Goal: Browse casually

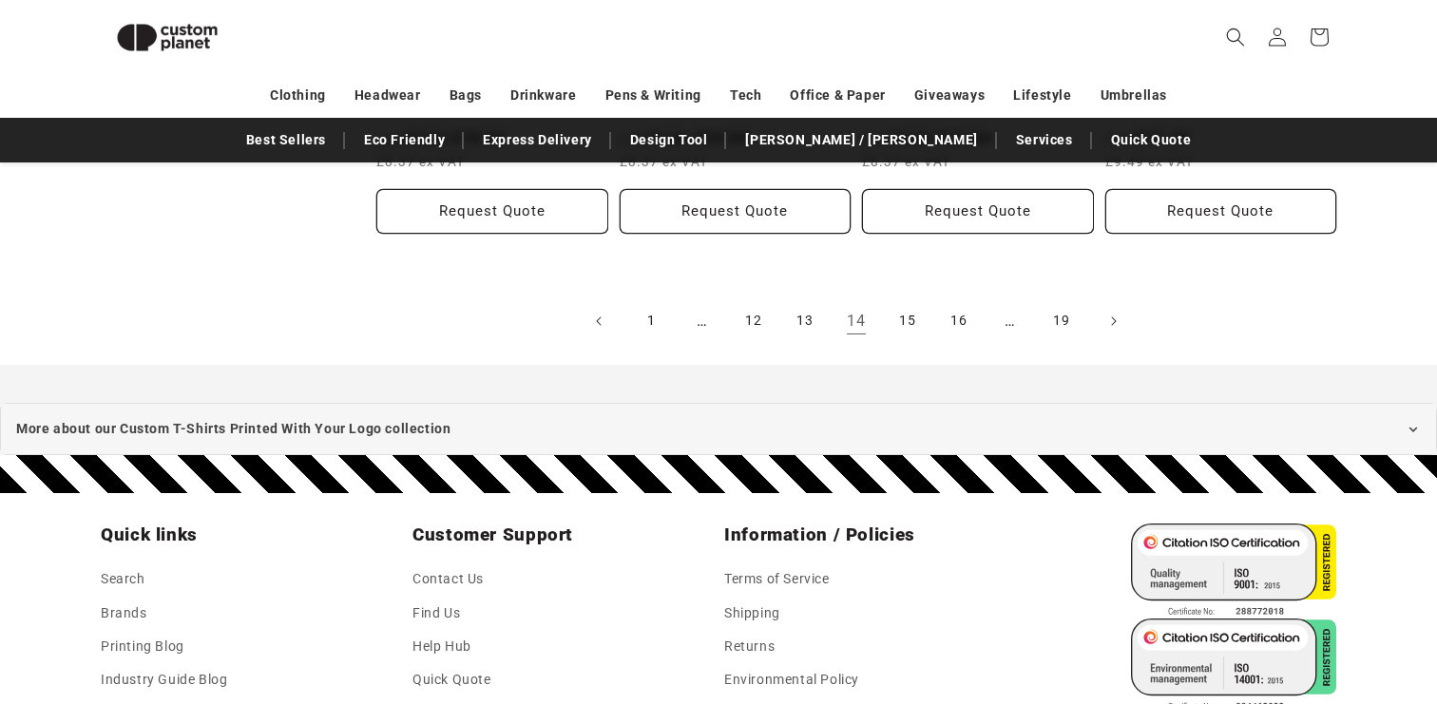
scroll to position [2327, 0]
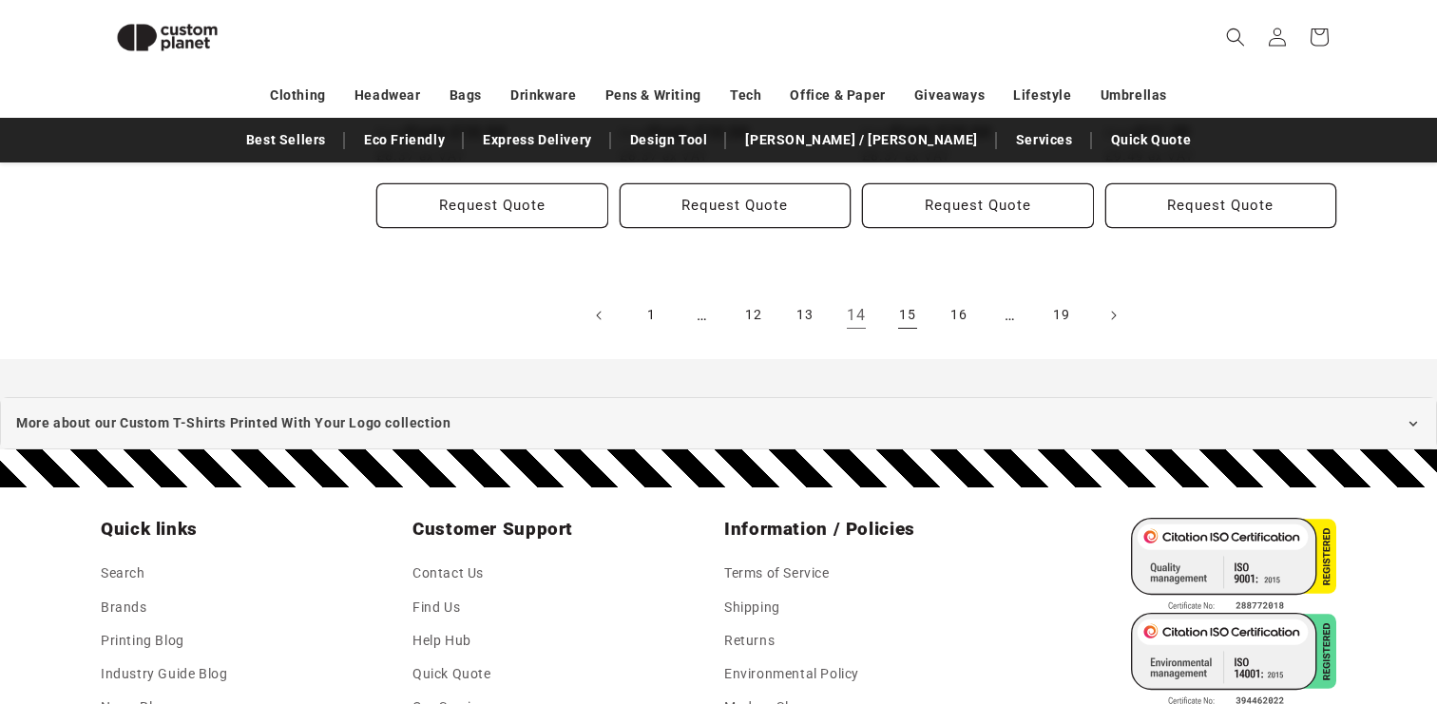
click at [907, 295] on link "15" at bounding box center [908, 316] width 42 height 42
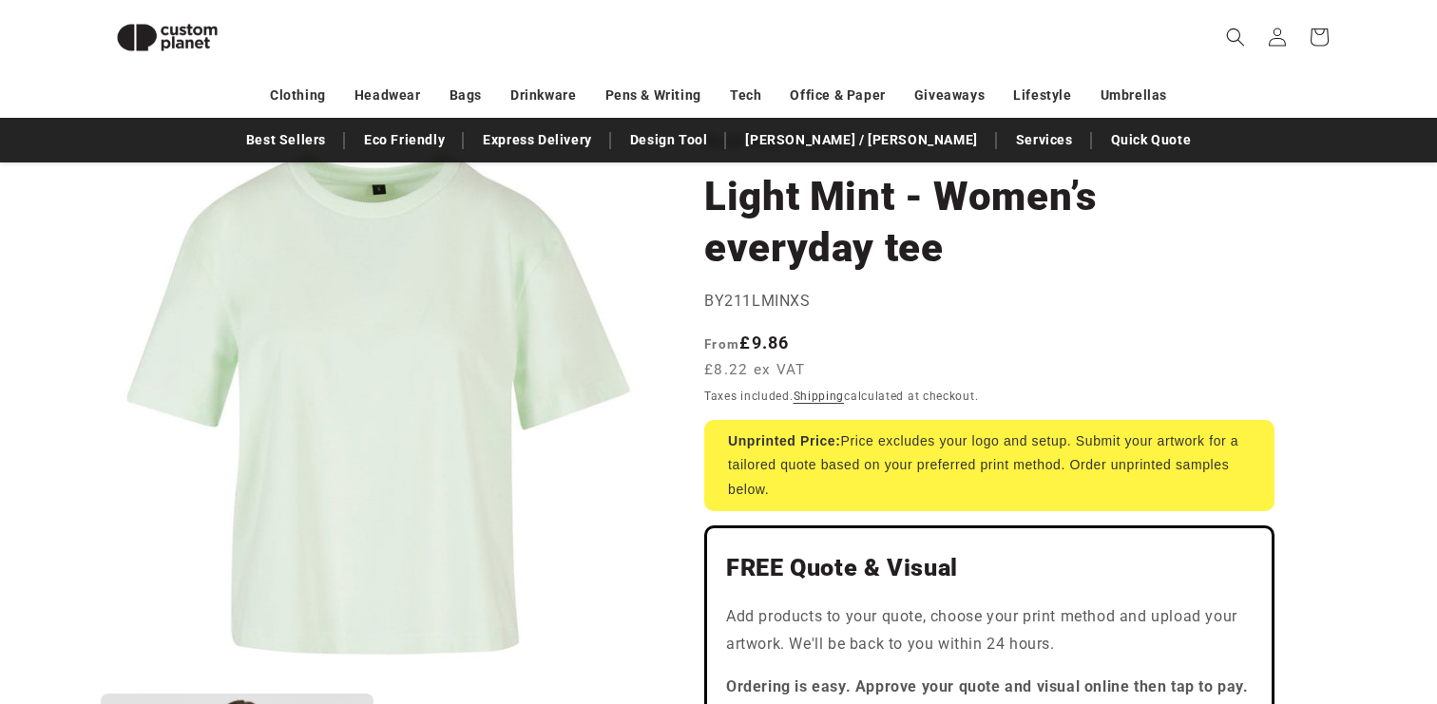
scroll to position [67, 0]
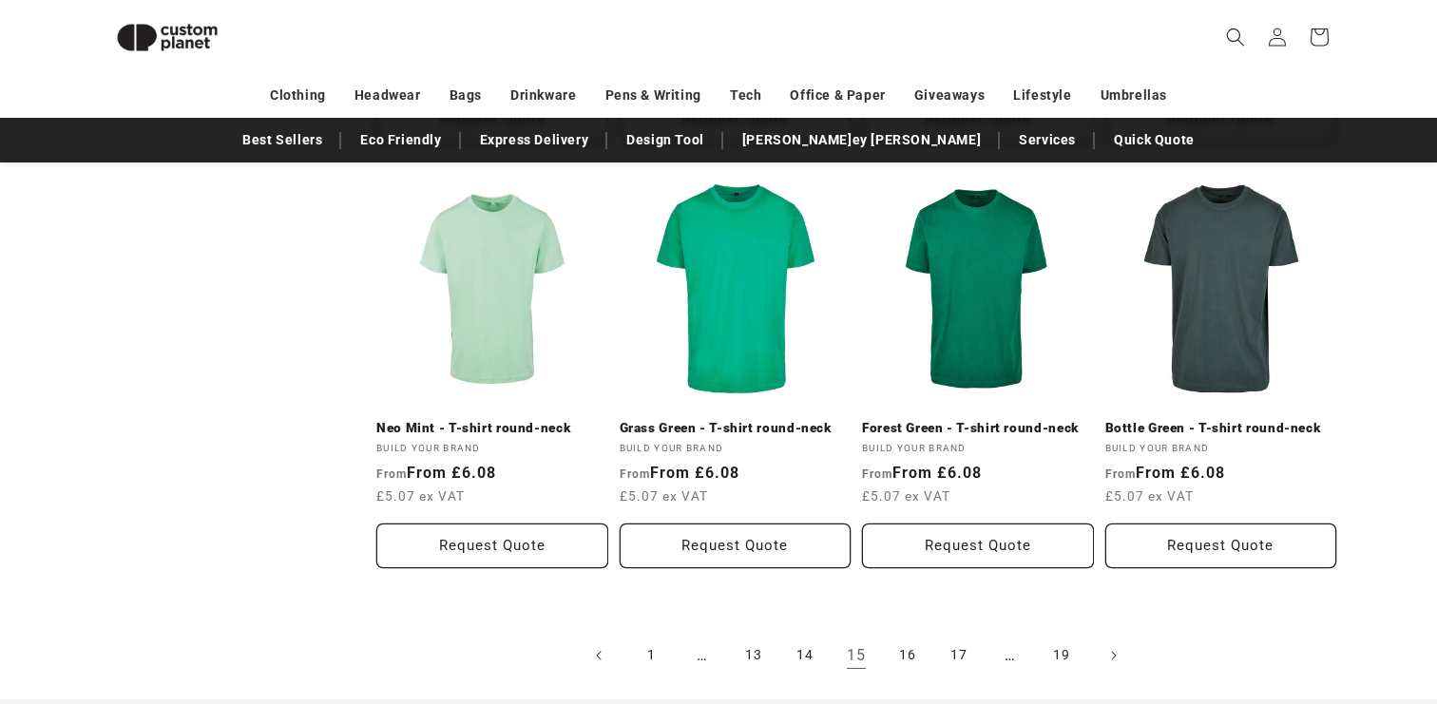
scroll to position [1985, 0]
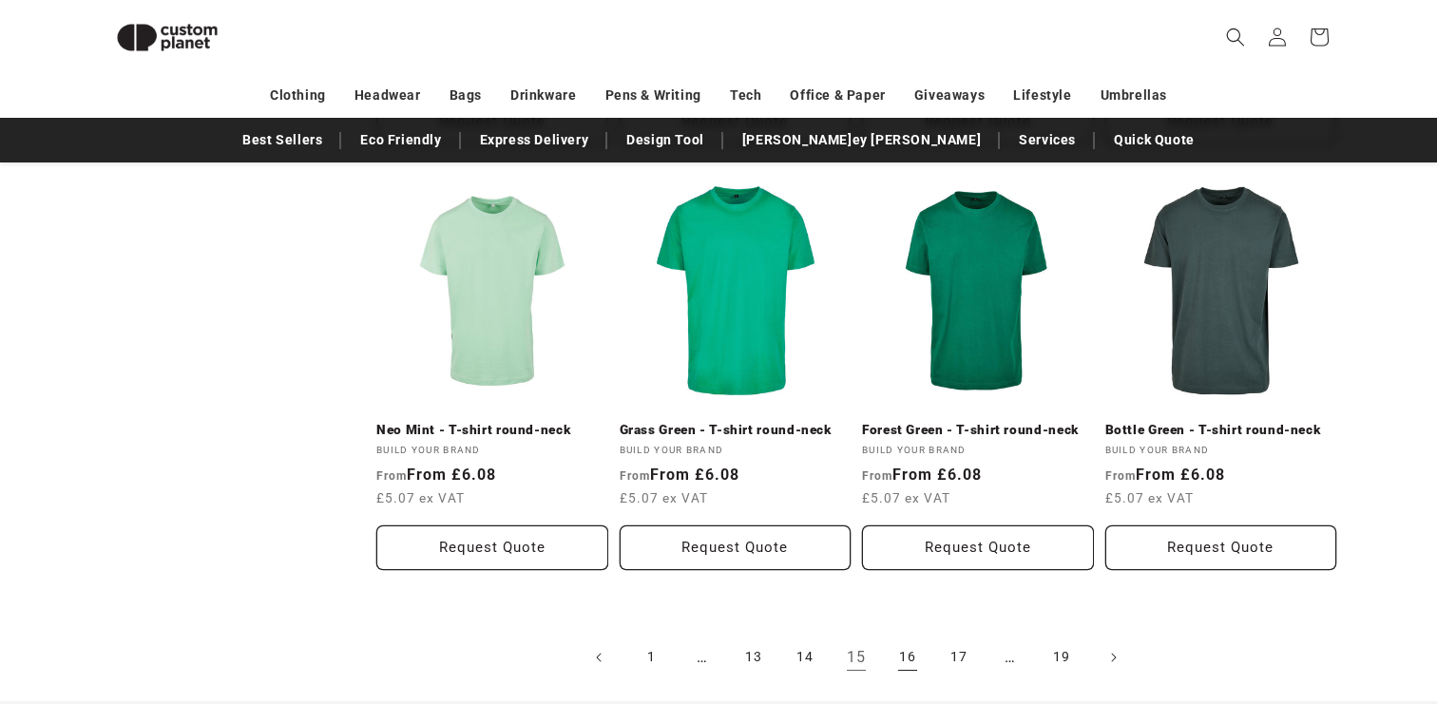
click at [913, 658] on link "16" at bounding box center [908, 658] width 42 height 42
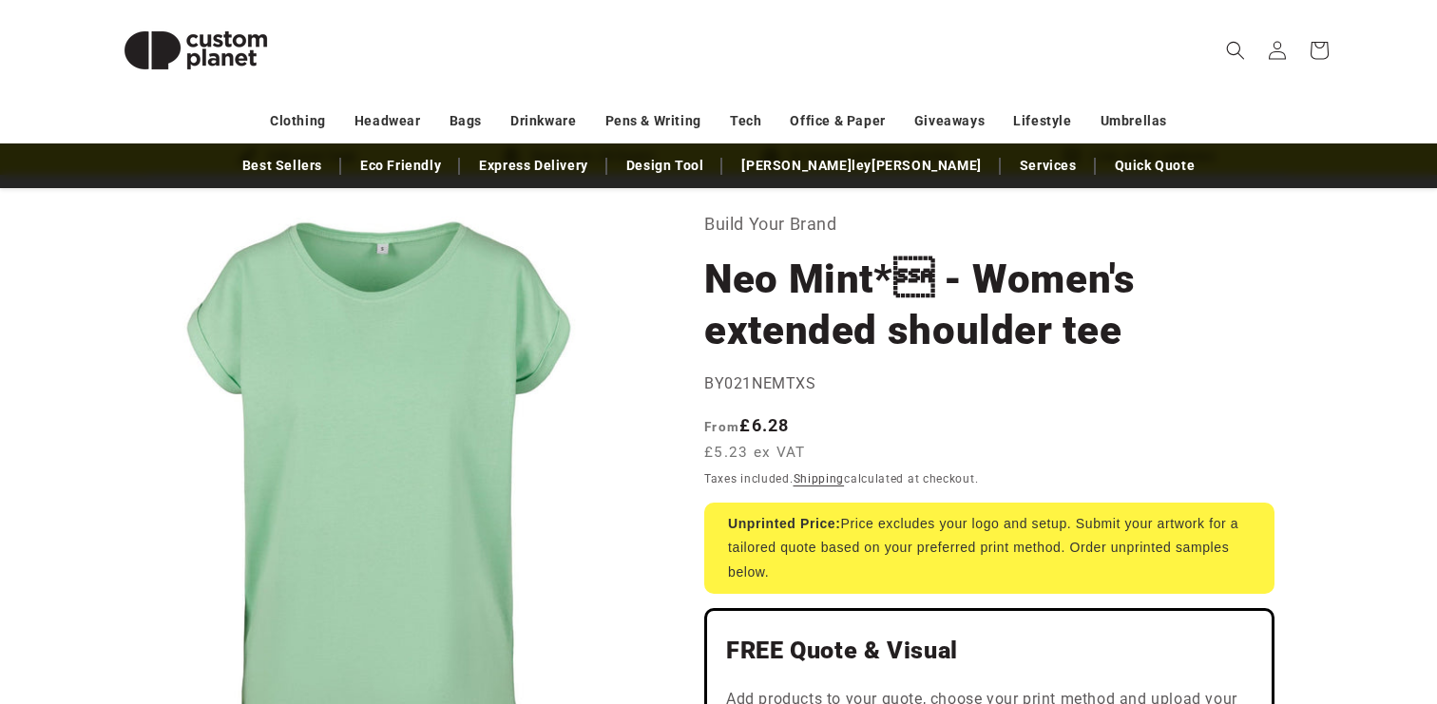
scroll to position [90, 0]
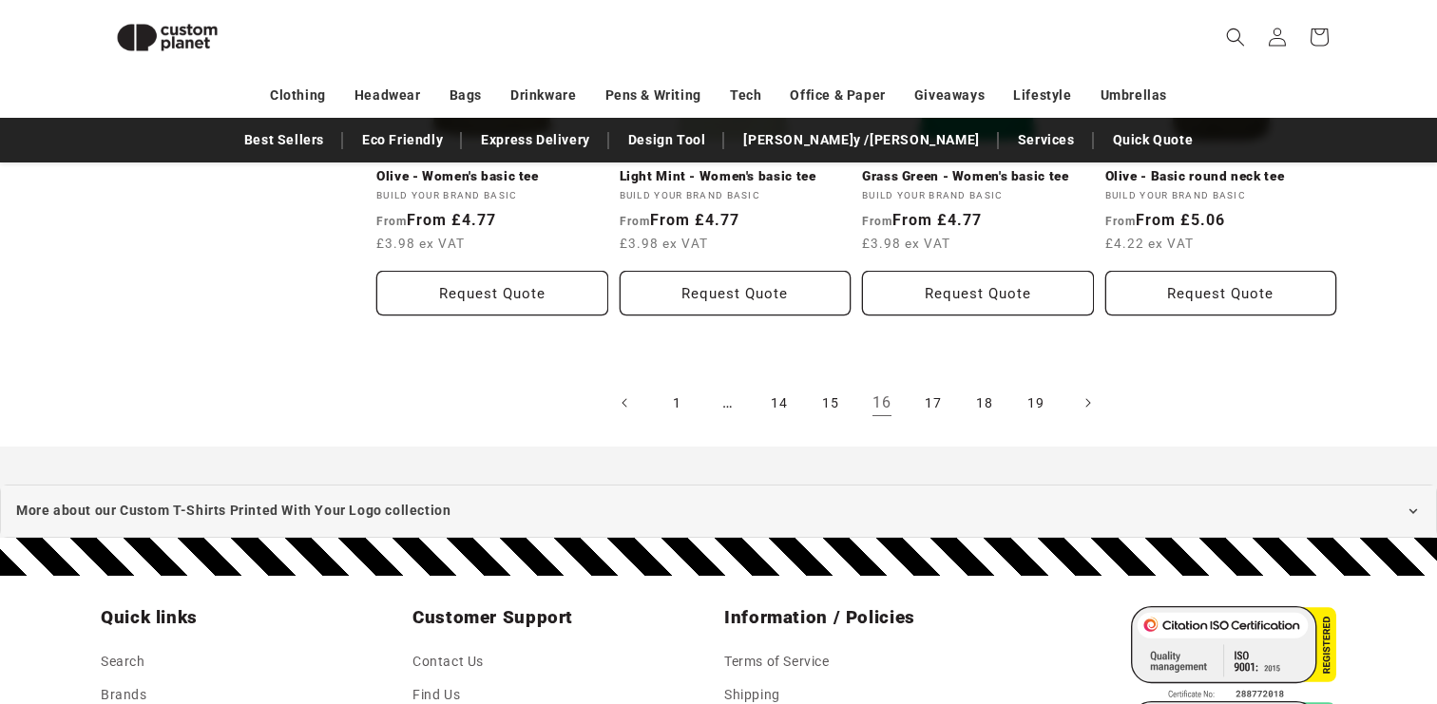
scroll to position [2229, 0]
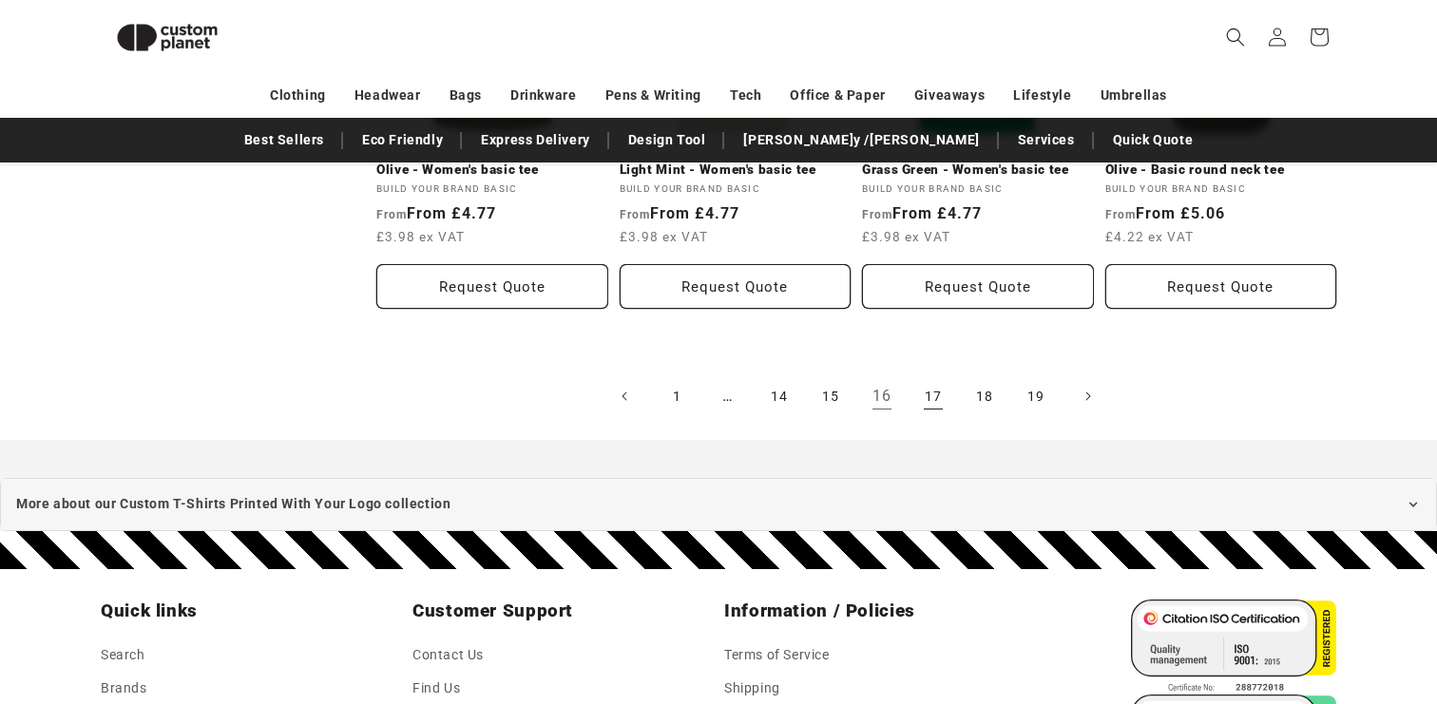
click at [935, 393] on link "17" at bounding box center [933, 396] width 42 height 42
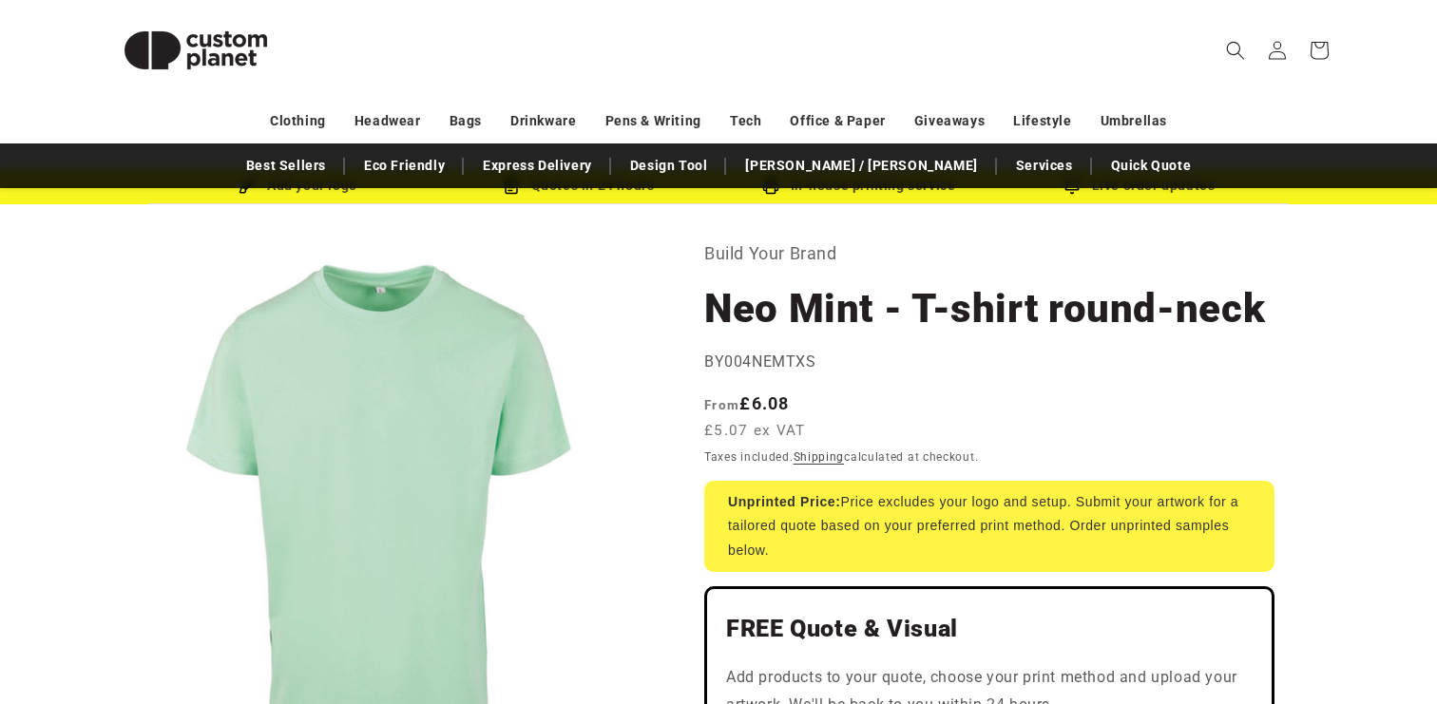
scroll to position [40, 0]
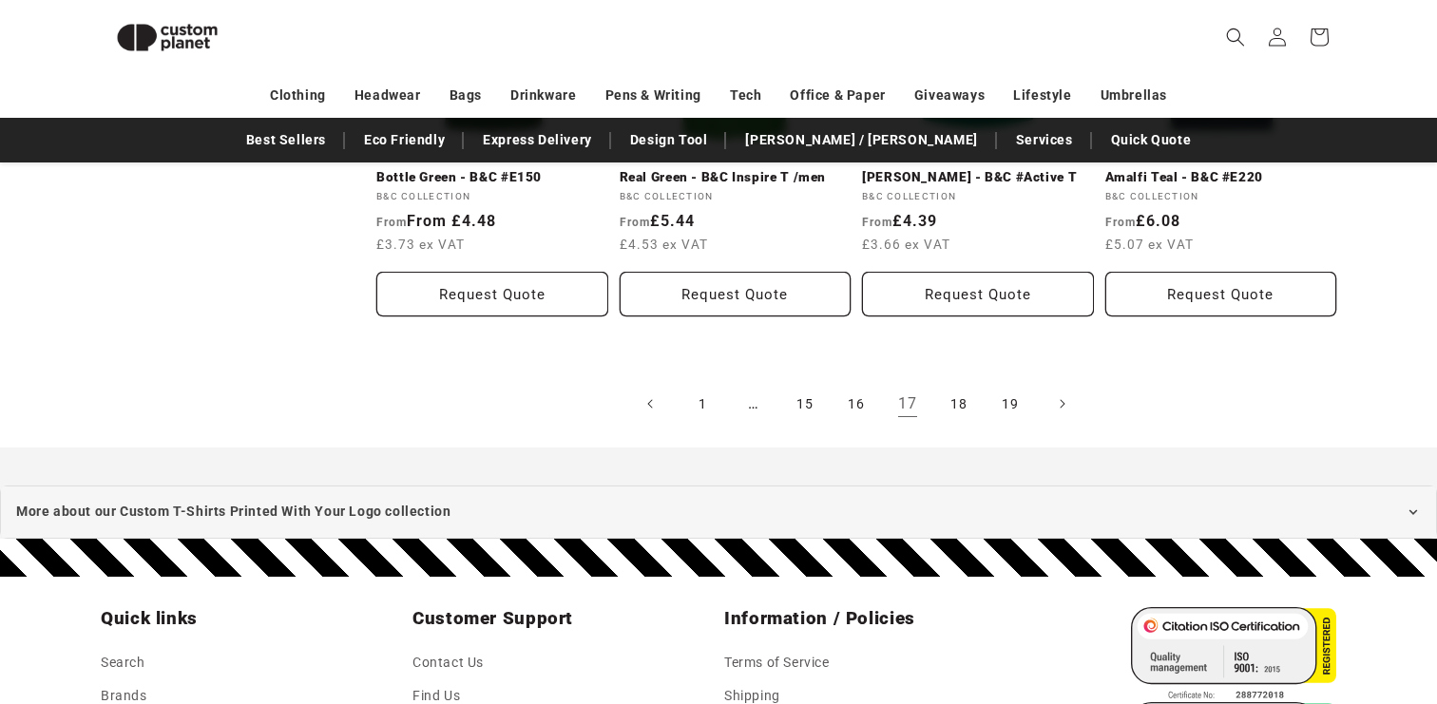
scroll to position [2157, 0]
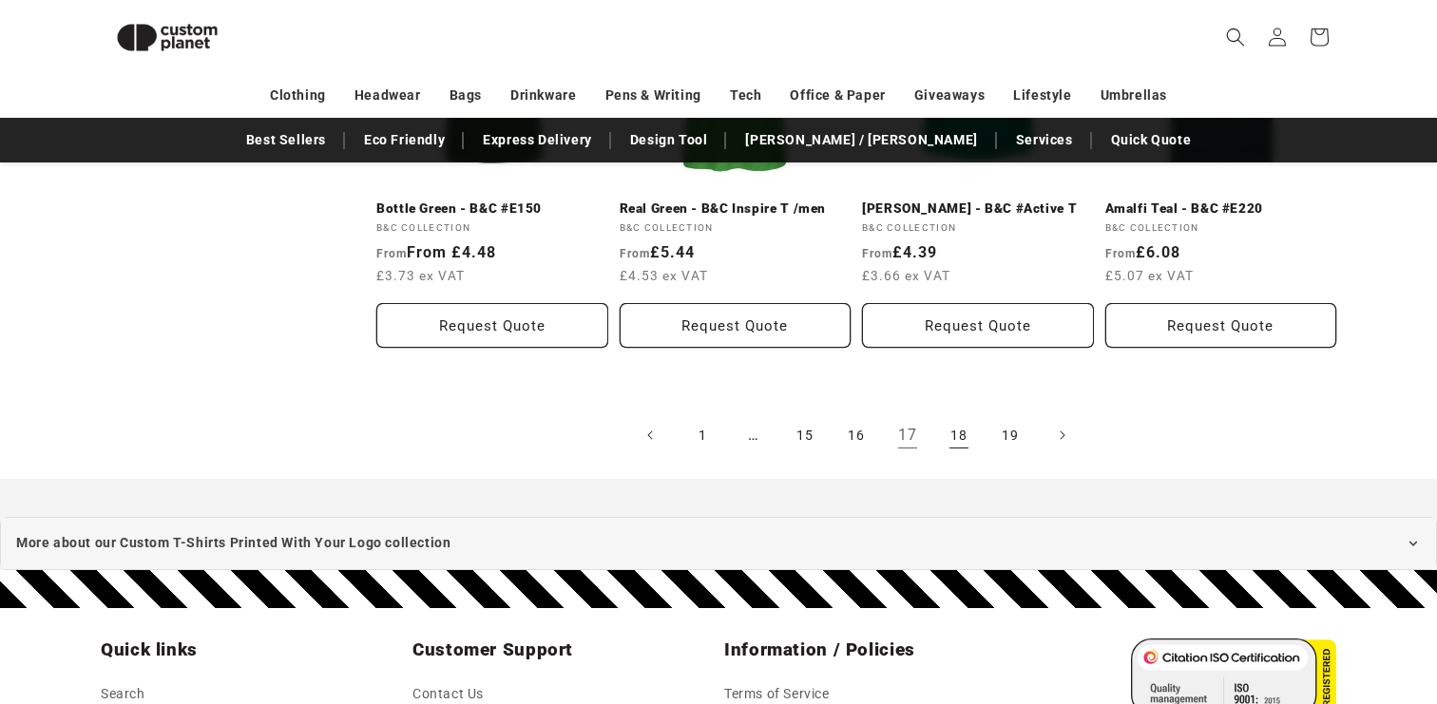
click at [960, 437] on link "18" at bounding box center [959, 435] width 42 height 42
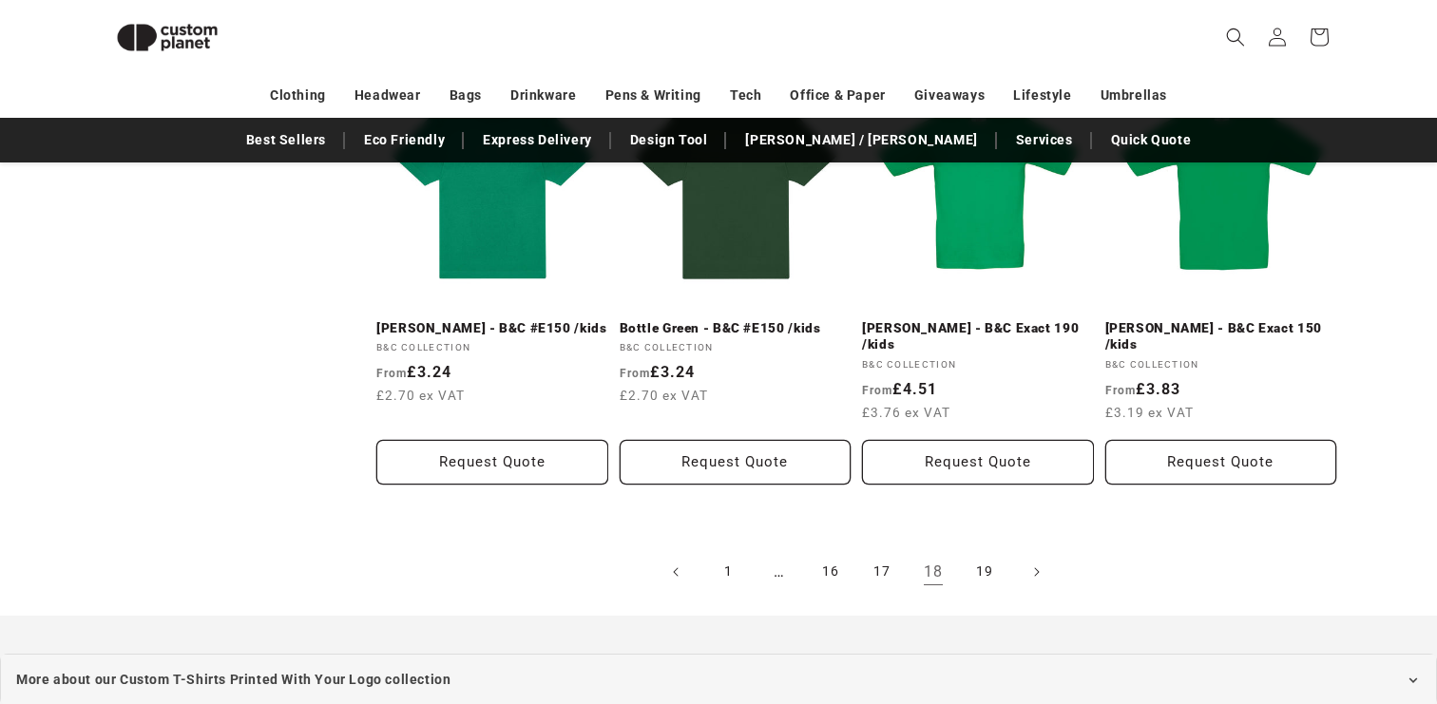
scroll to position [2170, 0]
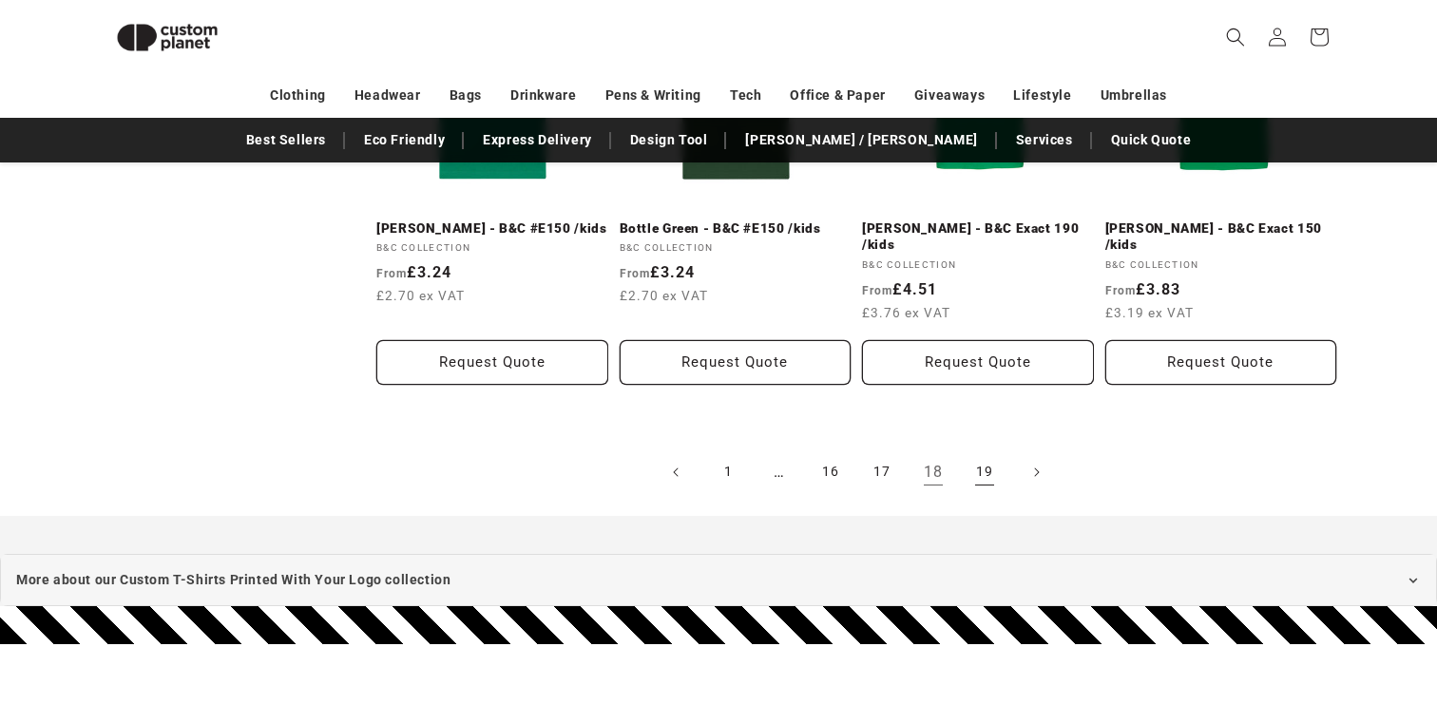
click at [1000, 451] on link "19" at bounding box center [984, 472] width 42 height 42
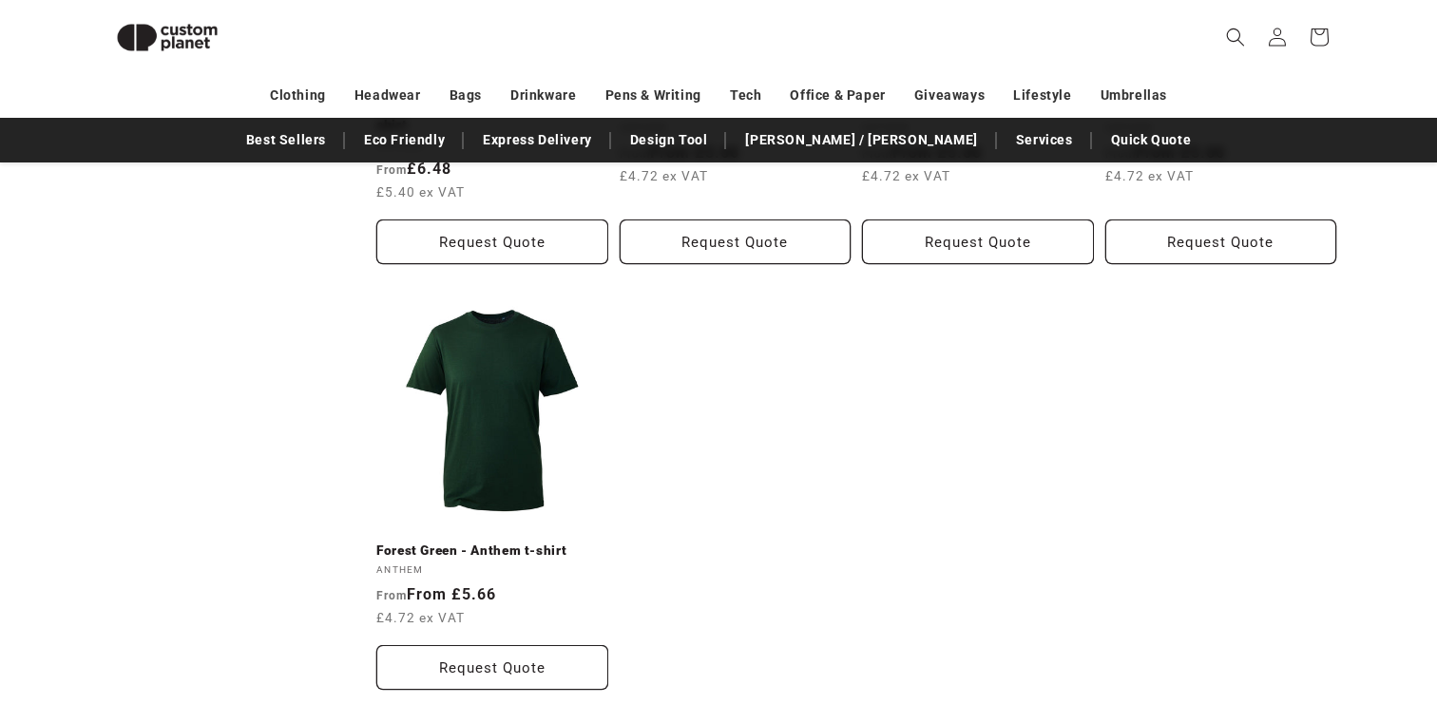
scroll to position [1382, 0]
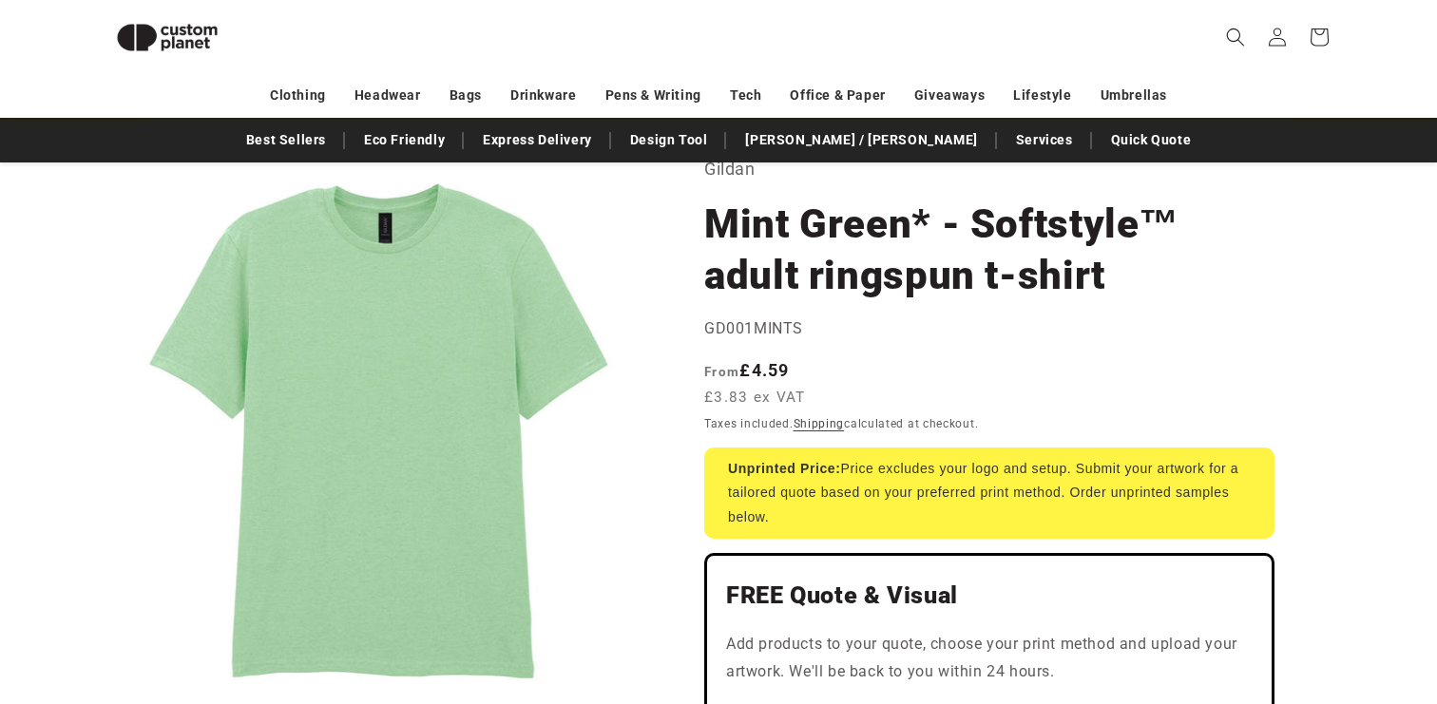
scroll to position [107, 0]
